Goal: Navigation & Orientation: Find specific page/section

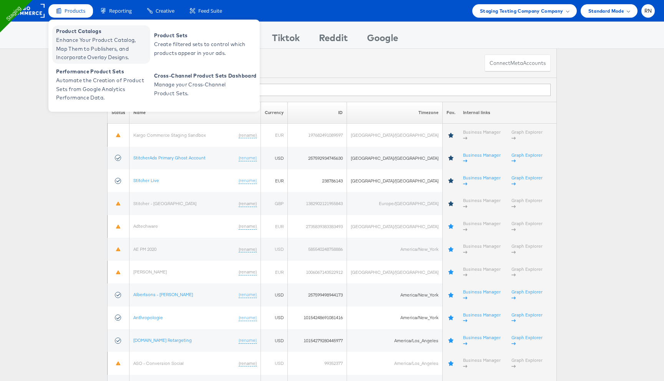
click at [94, 45] on span "Enhance Your Product Catalog, Map Them to Publishers, and Incorporate Overlay D…" at bounding box center [102, 49] width 92 height 26
